Goal: Task Accomplishment & Management: Use online tool/utility

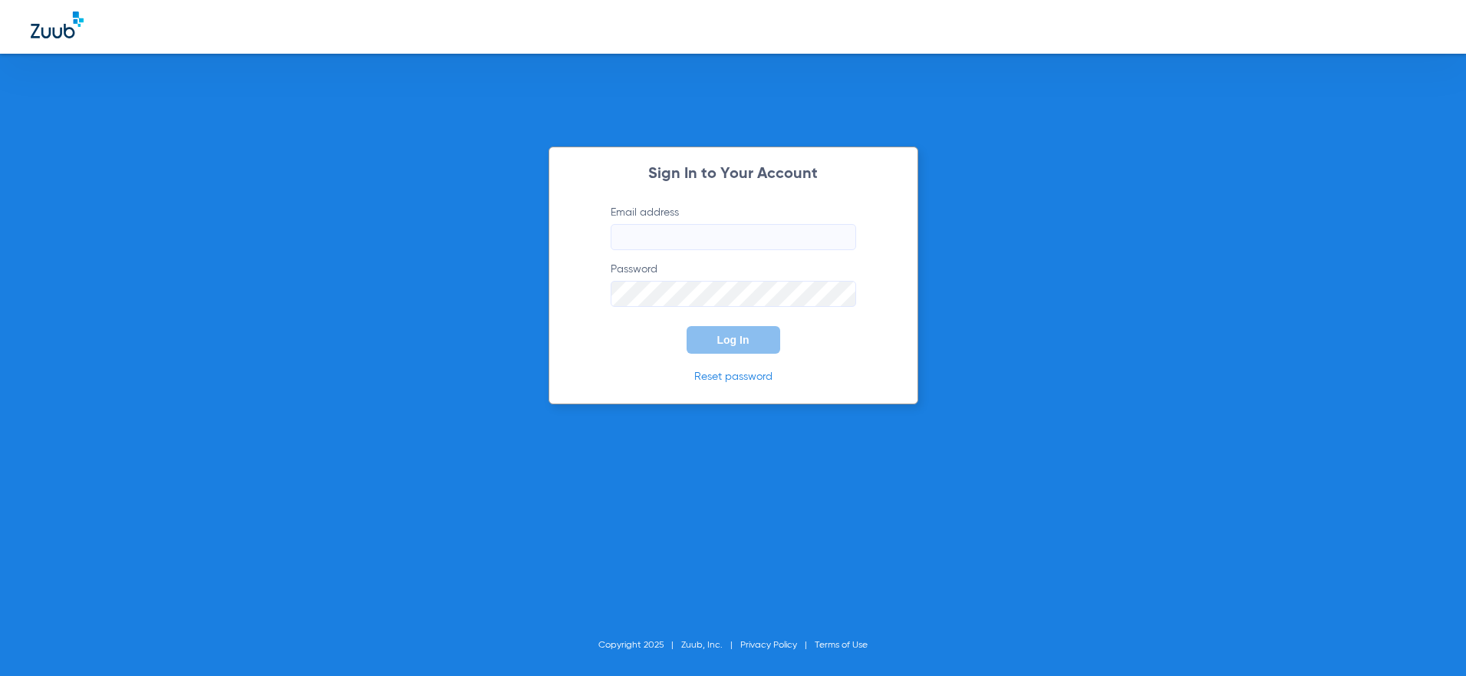
type input "[PERSON_NAME][EMAIL_ADDRESS][PERSON_NAME][DOMAIN_NAME]"
click at [751, 340] on button "Log In" at bounding box center [734, 340] width 94 height 28
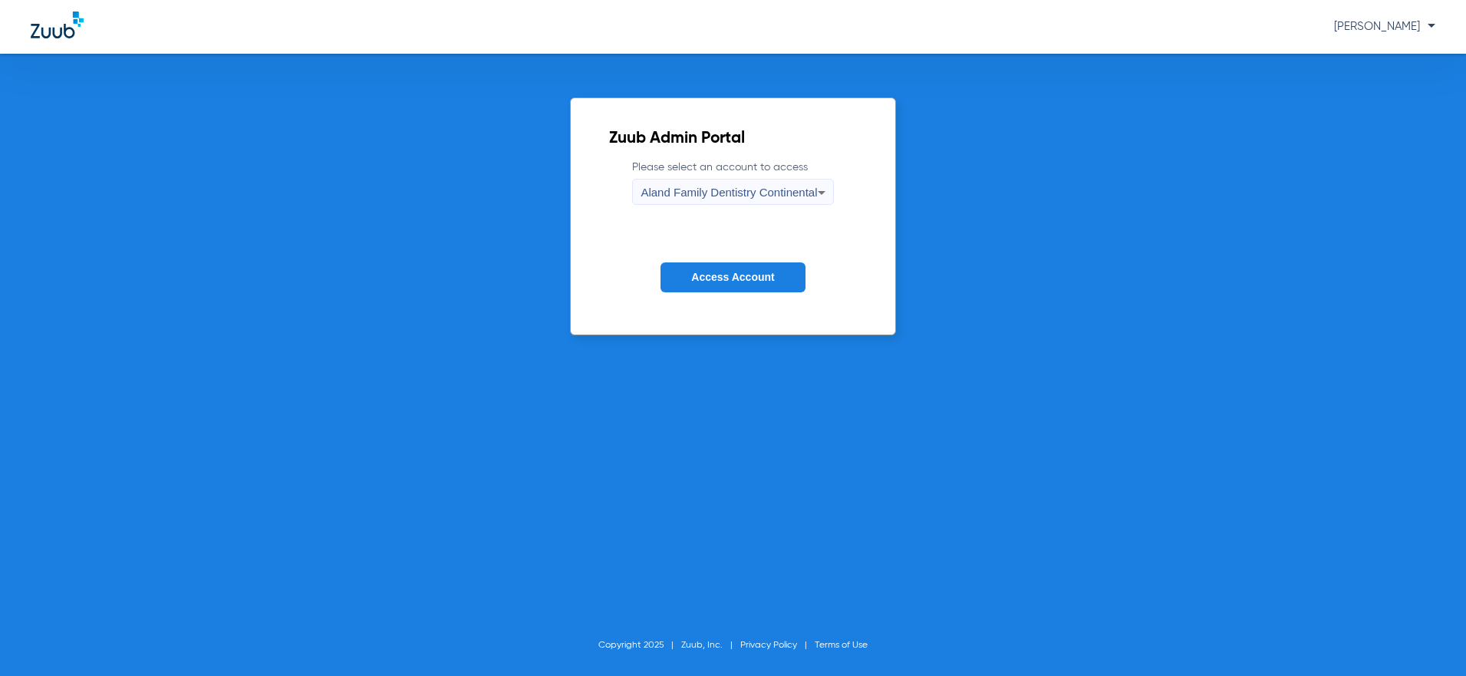
click at [770, 194] on span "Aland Family Dentistry Continental" at bounding box center [729, 192] width 176 height 13
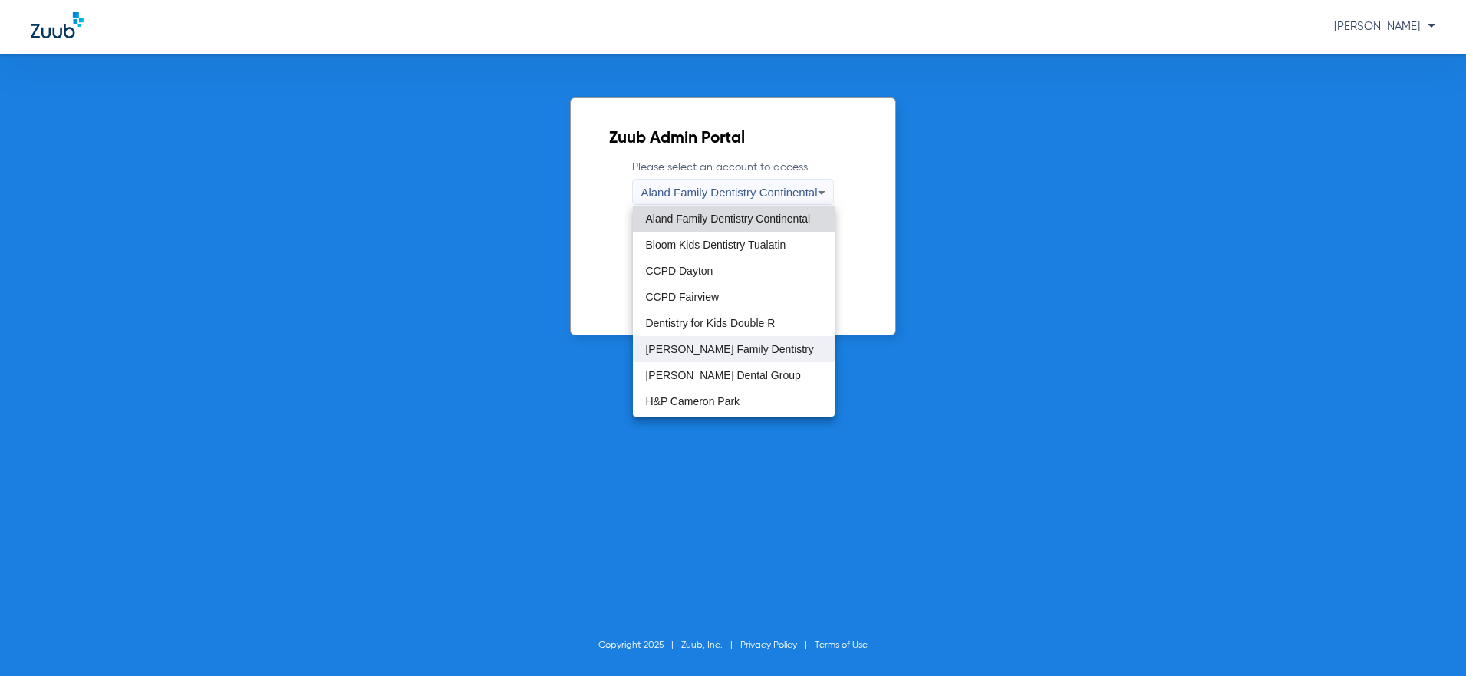
click at [734, 352] on span "[PERSON_NAME] Family Dentistry" at bounding box center [729, 349] width 168 height 11
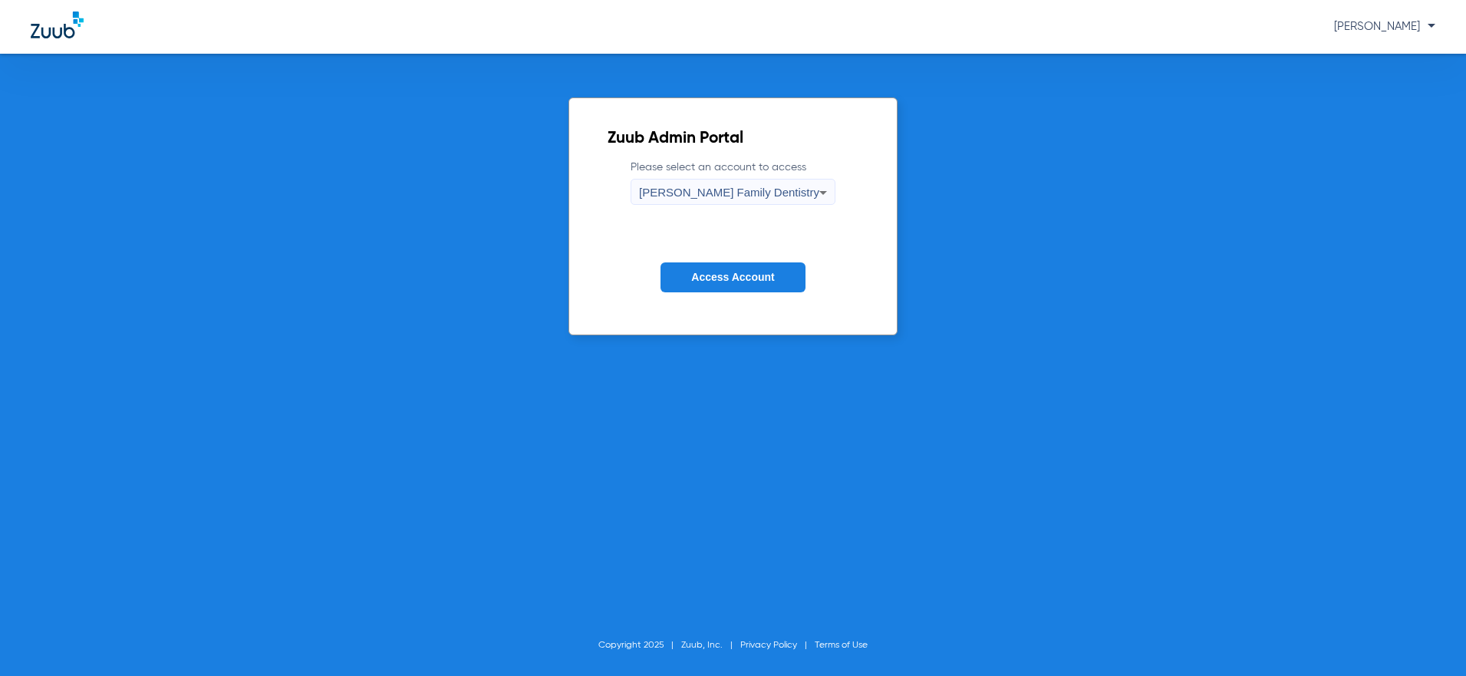
click at [740, 284] on button "Access Account" at bounding box center [733, 277] width 144 height 30
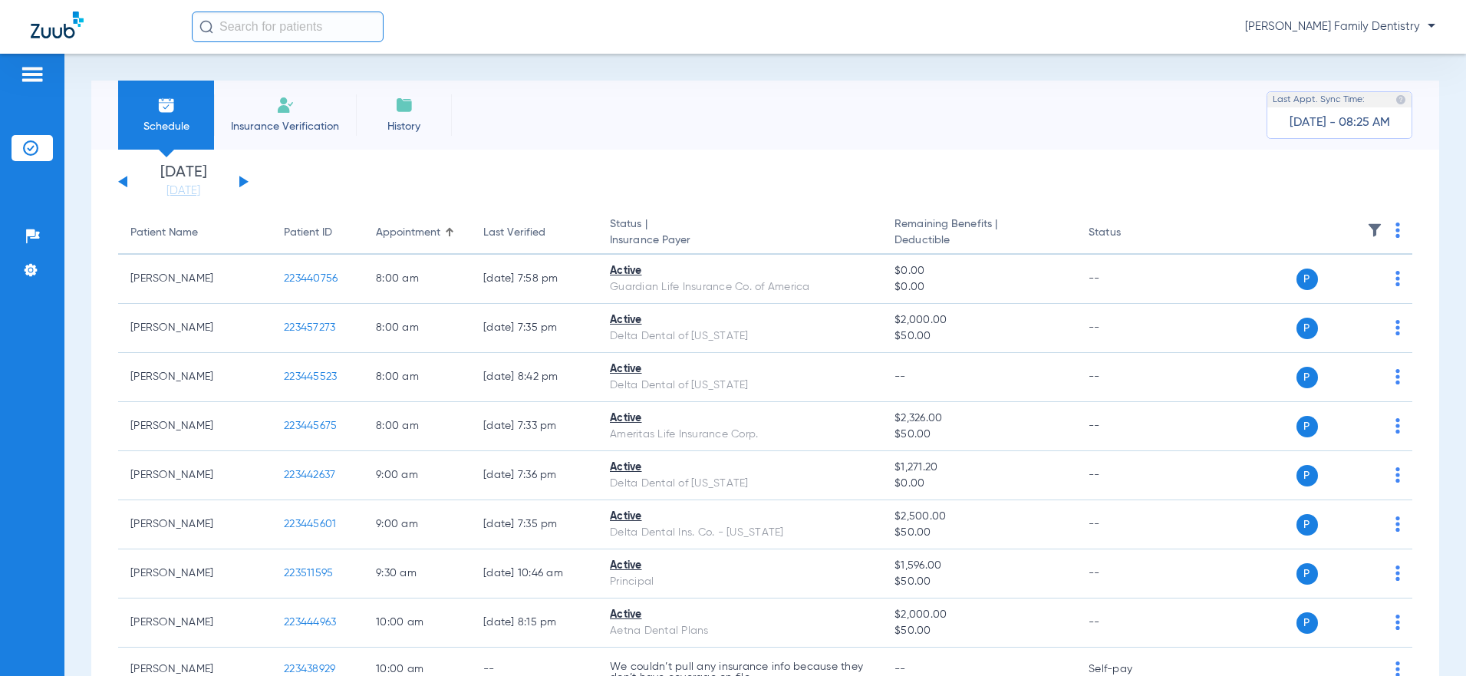
click at [242, 184] on button at bounding box center [243, 182] width 9 height 12
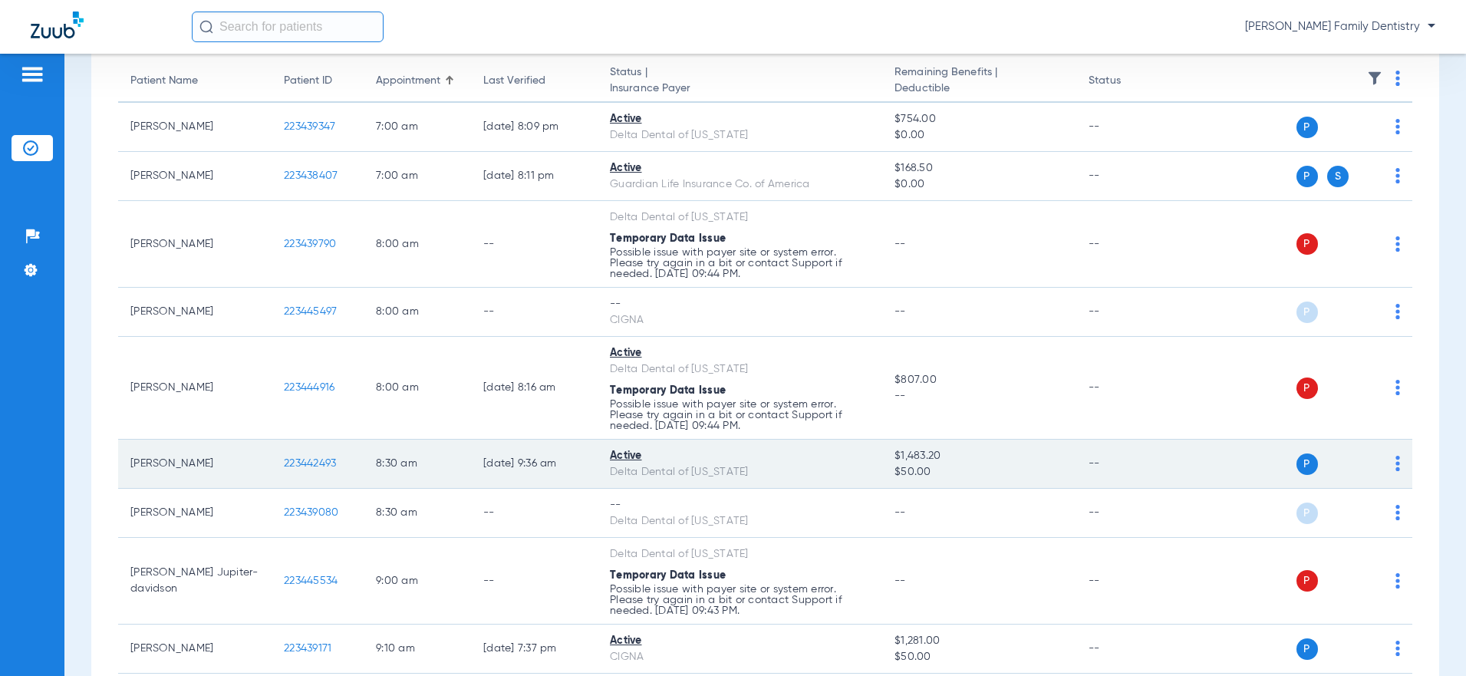
scroll to position [153, 0]
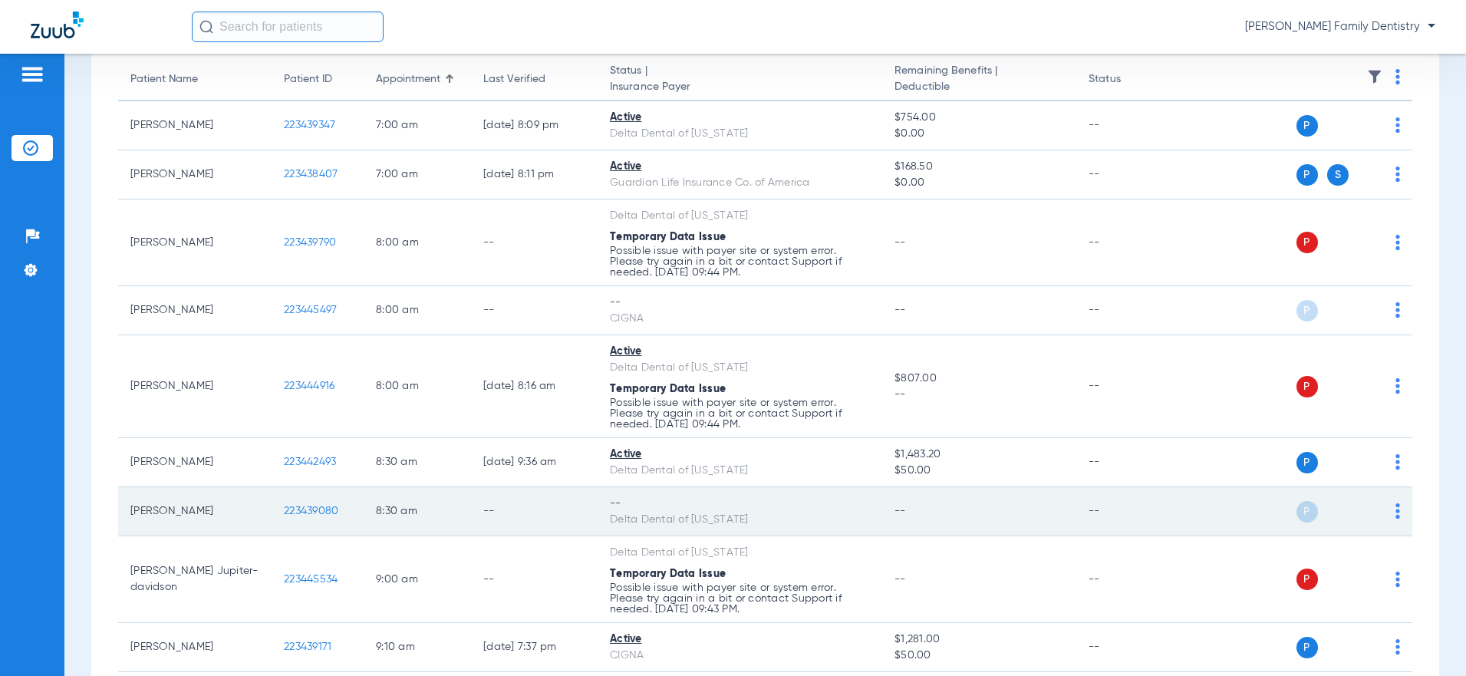
click at [1396, 509] on img at bounding box center [1398, 510] width 5 height 15
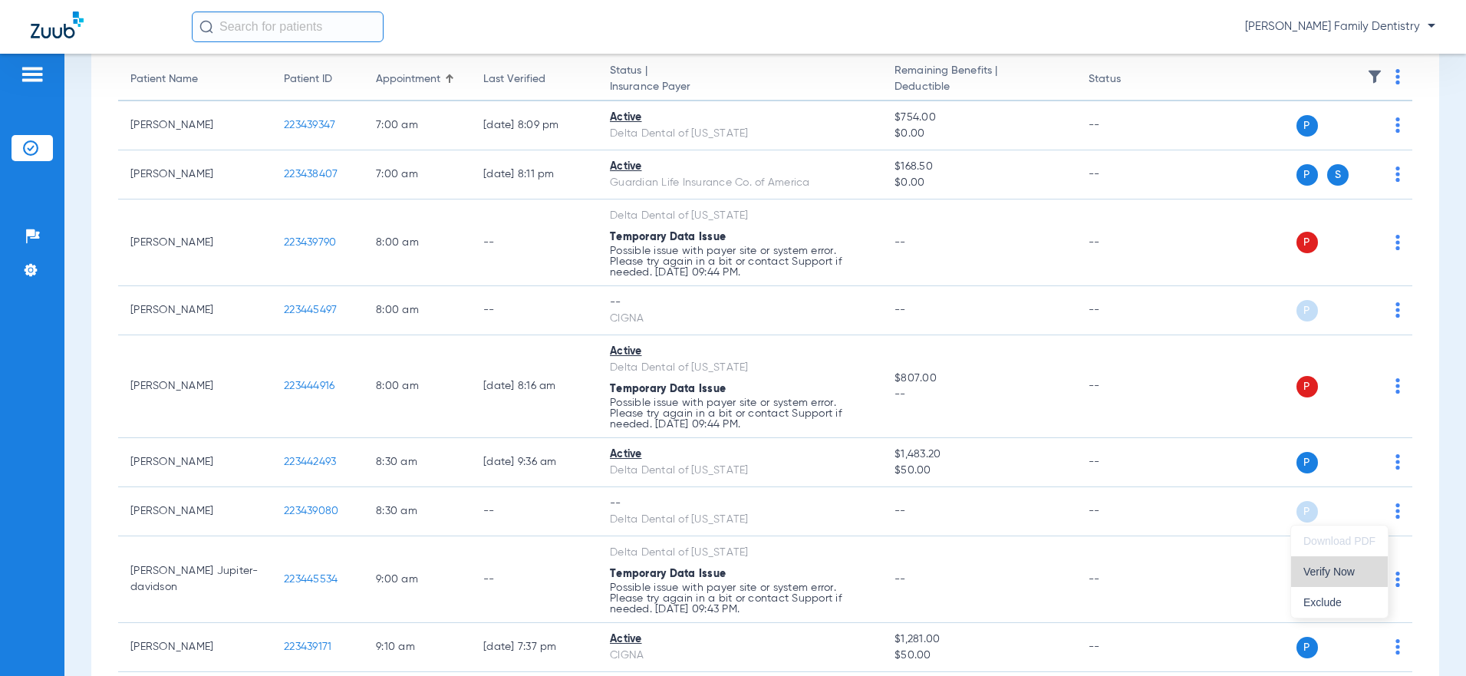
click at [1331, 566] on span "Verify Now" at bounding box center [1340, 571] width 72 height 11
